Goal: Transaction & Acquisition: Purchase product/service

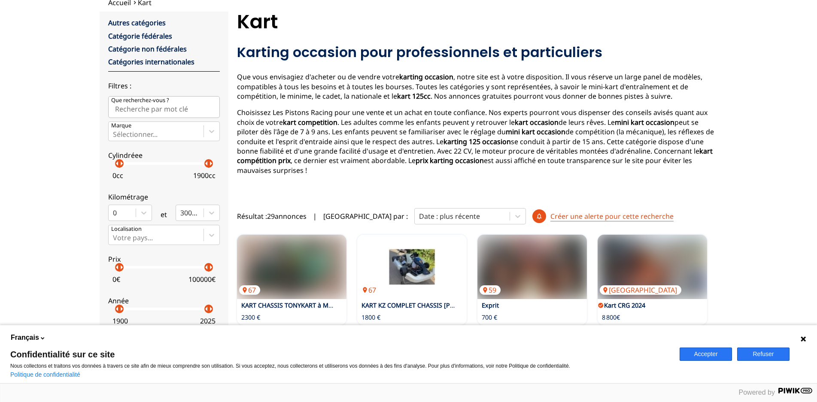
scroll to position [72, 0]
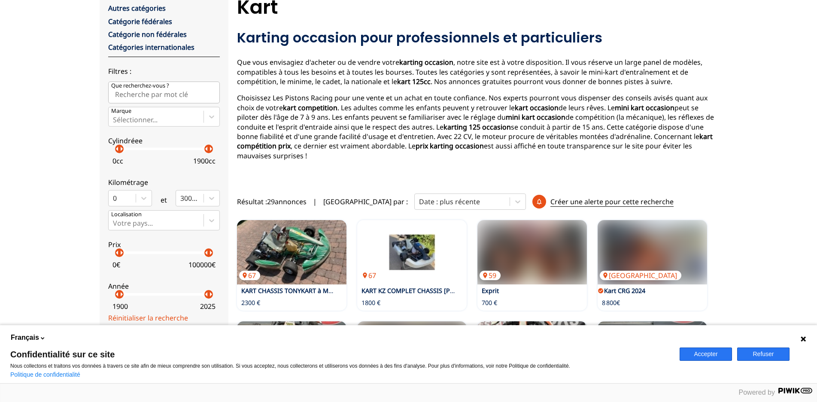
click at [703, 353] on button "Accepter" at bounding box center [706, 354] width 52 height 13
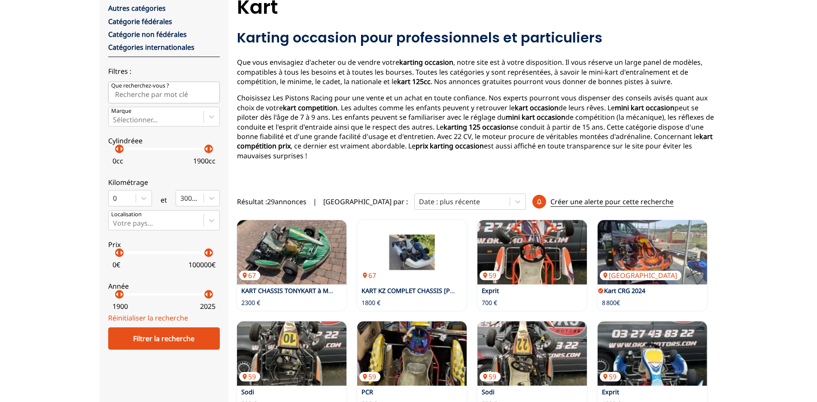
click at [157, 92] on input "Que recherchez-vous ?" at bounding box center [164, 92] width 112 height 21
type input "rotax max evo"
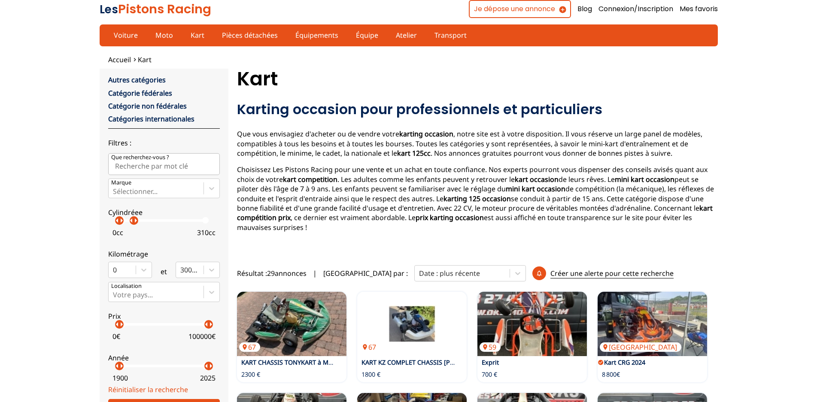
drag, startPoint x: 206, startPoint y: 224, endPoint x: 134, endPoint y: 214, distance: 72.8
click at [134, 214] on label "Cylindréee arrow_left arrow_right arrow_left arrow_right 0 cc 310 cc" at bounding box center [164, 221] width 112 height 38
drag, startPoint x: 119, startPoint y: 225, endPoint x: 124, endPoint y: 223, distance: 4.9
click at [124, 223] on p "arrow_right" at bounding box center [127, 221] width 10 height 10
drag, startPoint x: 135, startPoint y: 223, endPoint x: 127, endPoint y: 225, distance: 8.8
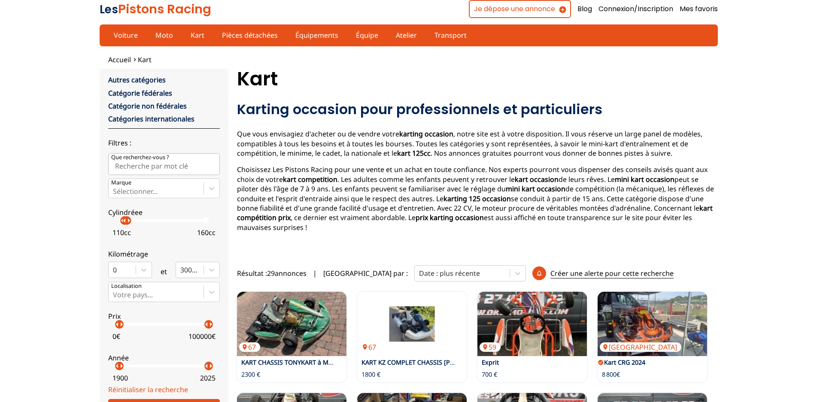
click at [127, 225] on p "arrow_right" at bounding box center [129, 221] width 10 height 10
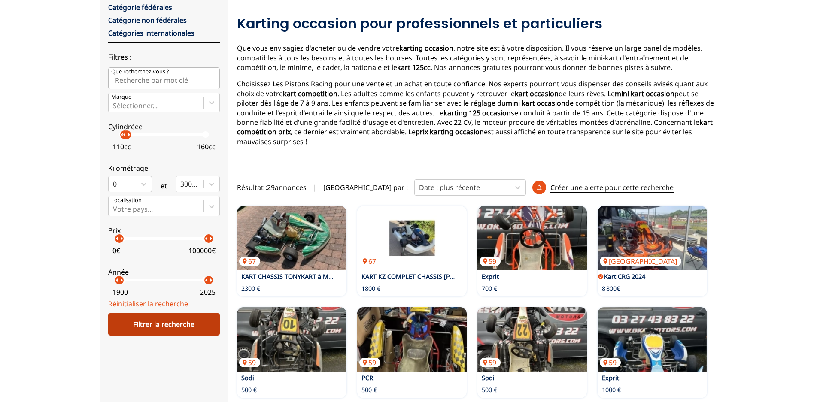
click at [181, 331] on div "Filtrer la recherche" at bounding box center [164, 324] width 112 height 22
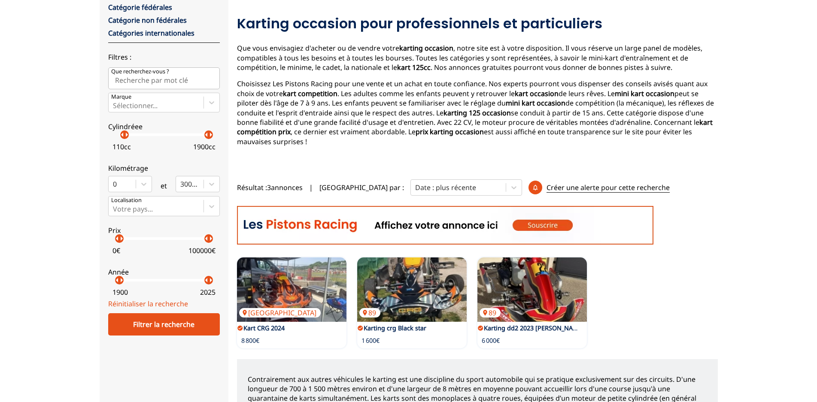
drag, startPoint x: 127, startPoint y: 137, endPoint x: 290, endPoint y: 130, distance: 163.4
click at [290, 130] on div "close Autres catégories Catégorie fédérales Catégorie non fédérales Catégories …" at bounding box center [409, 210] width 618 height 455
drag, startPoint x: 123, startPoint y: 139, endPoint x: 146, endPoint y: 203, distance: 67.5
click at [82, 134] on div "Accueil Kart close Autres catégories Catégorie fédérales Catégorie non fédérale…" at bounding box center [408, 203] width 817 height 469
click at [166, 318] on div "Filtrer la recherche" at bounding box center [164, 324] width 112 height 22
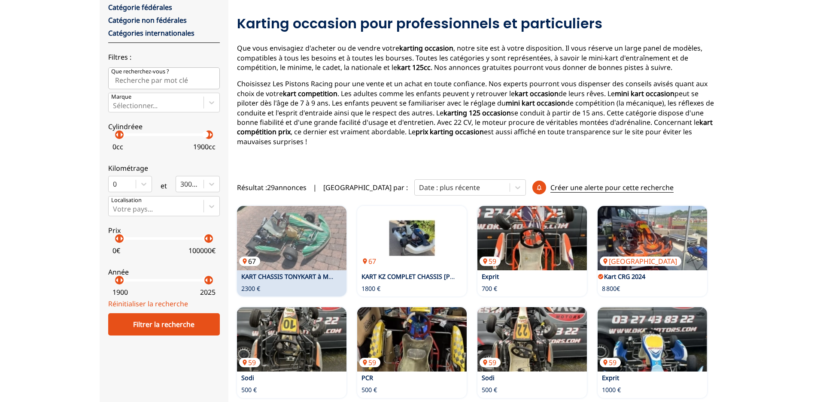
click at [289, 242] on img at bounding box center [292, 238] width 110 height 64
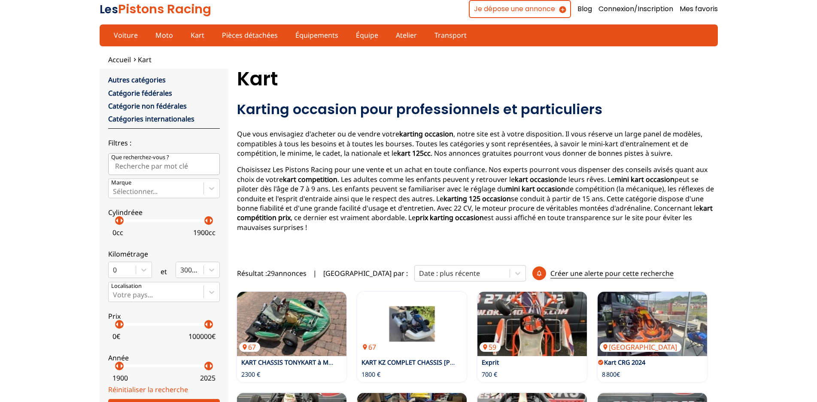
scroll to position [100, 0]
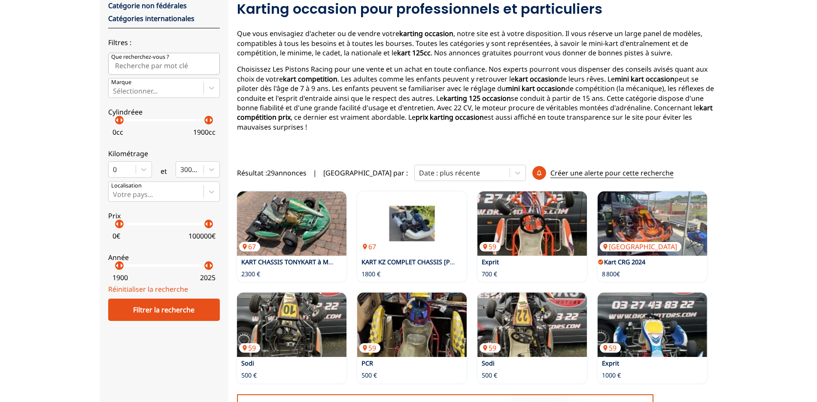
click at [158, 67] on input "Que recherchez-vous ?" at bounding box center [164, 63] width 112 height 21
type input "rotax max evo"
click at [185, 314] on div "Filtrer la recherche" at bounding box center [164, 310] width 112 height 22
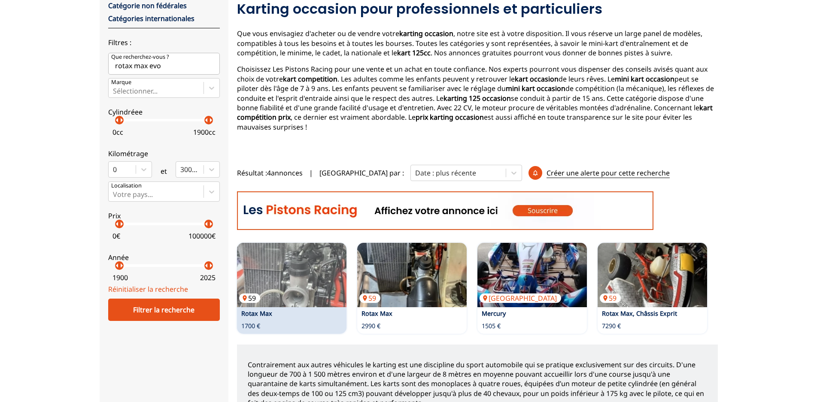
click at [291, 277] on img at bounding box center [292, 275] width 110 height 64
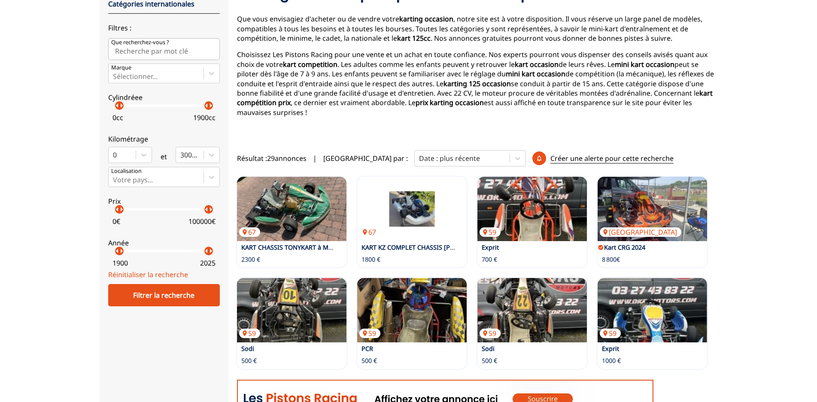
scroll to position [115, 0]
click at [155, 50] on input "Que recherchez-vous ?" at bounding box center [164, 48] width 112 height 21
type input "rotax max evo"
click at [162, 295] on div "Filtrer la recherche" at bounding box center [164, 295] width 112 height 22
click at [180, 302] on div "Filtrer la recherche" at bounding box center [164, 295] width 112 height 22
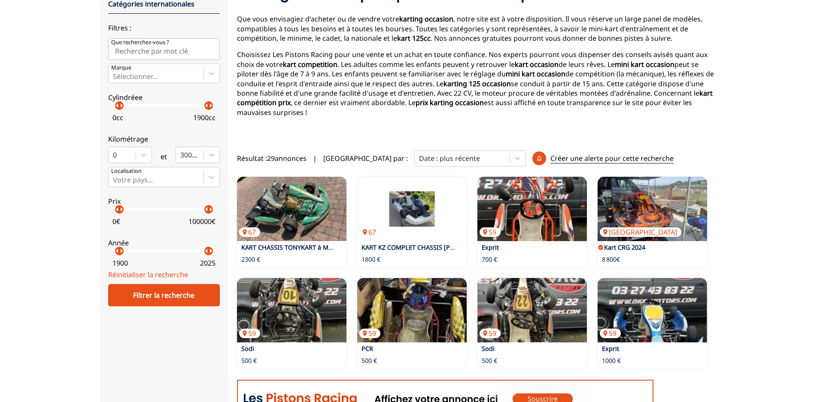
click at [179, 49] on input "Que recherchez-vous ?" at bounding box center [164, 48] width 112 height 21
type input "rotax max evo"
click at [190, 293] on div "Filtrer la recherche" at bounding box center [164, 295] width 112 height 22
